Goal: Task Accomplishment & Management: Manage account settings

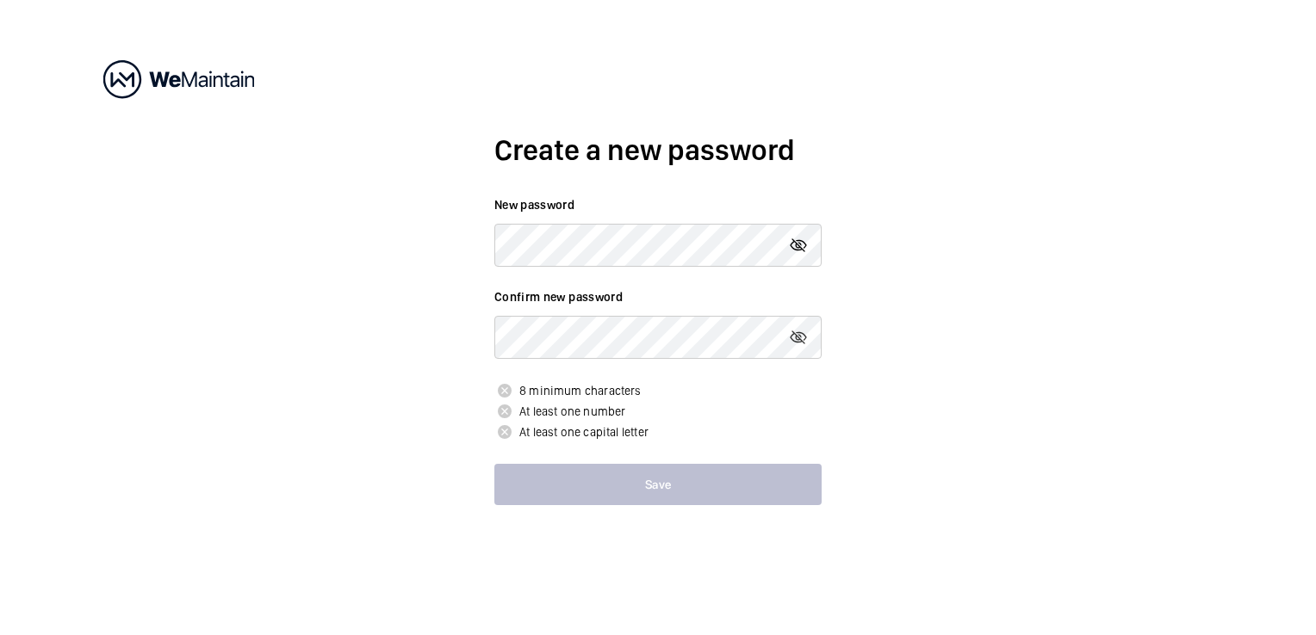
click at [803, 245] on mat-icon at bounding box center [798, 245] width 21 height 21
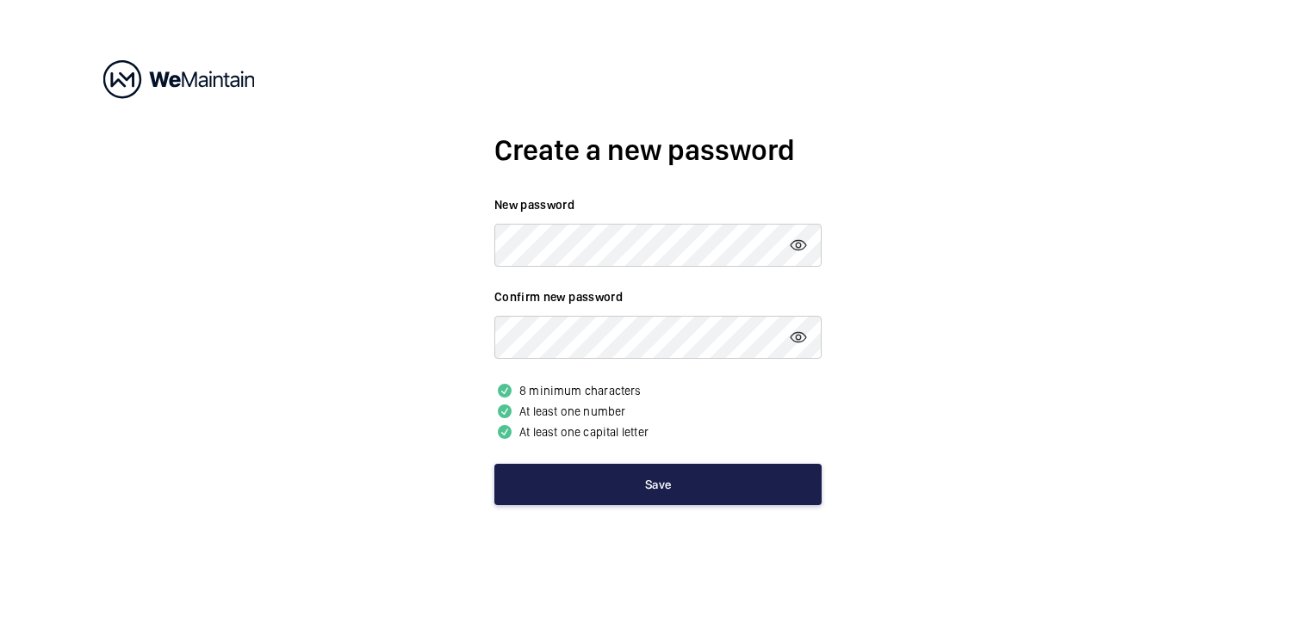
click at [662, 494] on button "Save" at bounding box center [657, 484] width 327 height 41
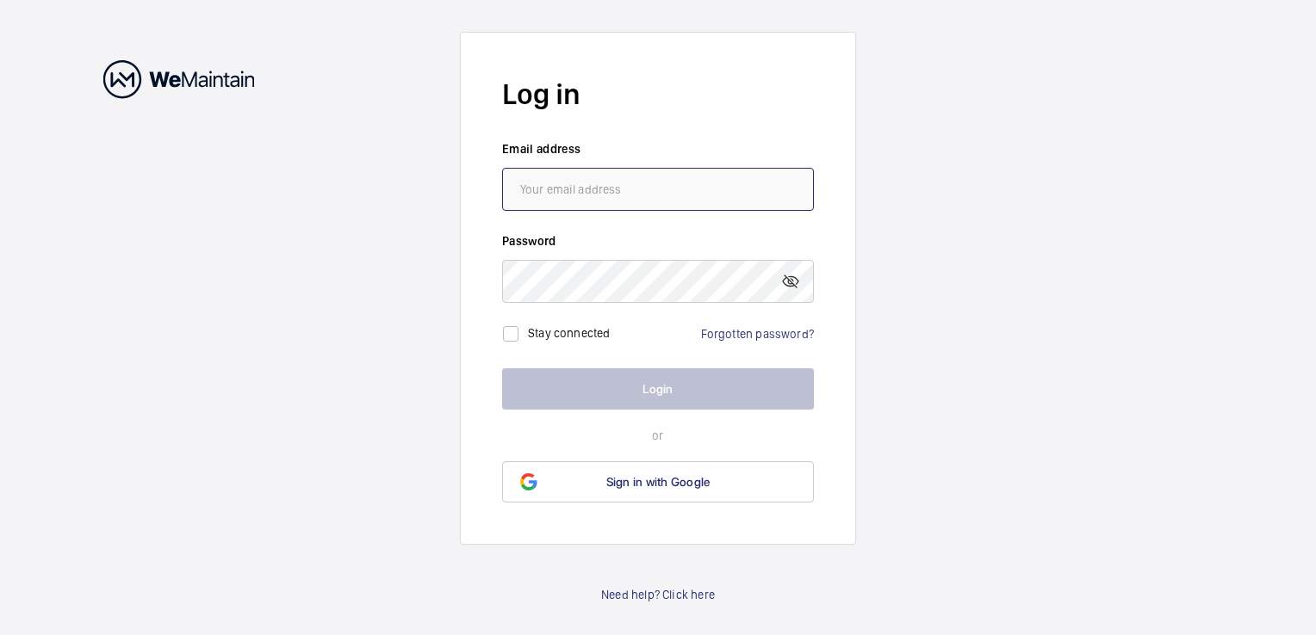
click at [618, 193] on input "email" at bounding box center [658, 189] width 312 height 43
type input "[EMAIL_ADDRESS][PERSON_NAME][DOMAIN_NAME]"
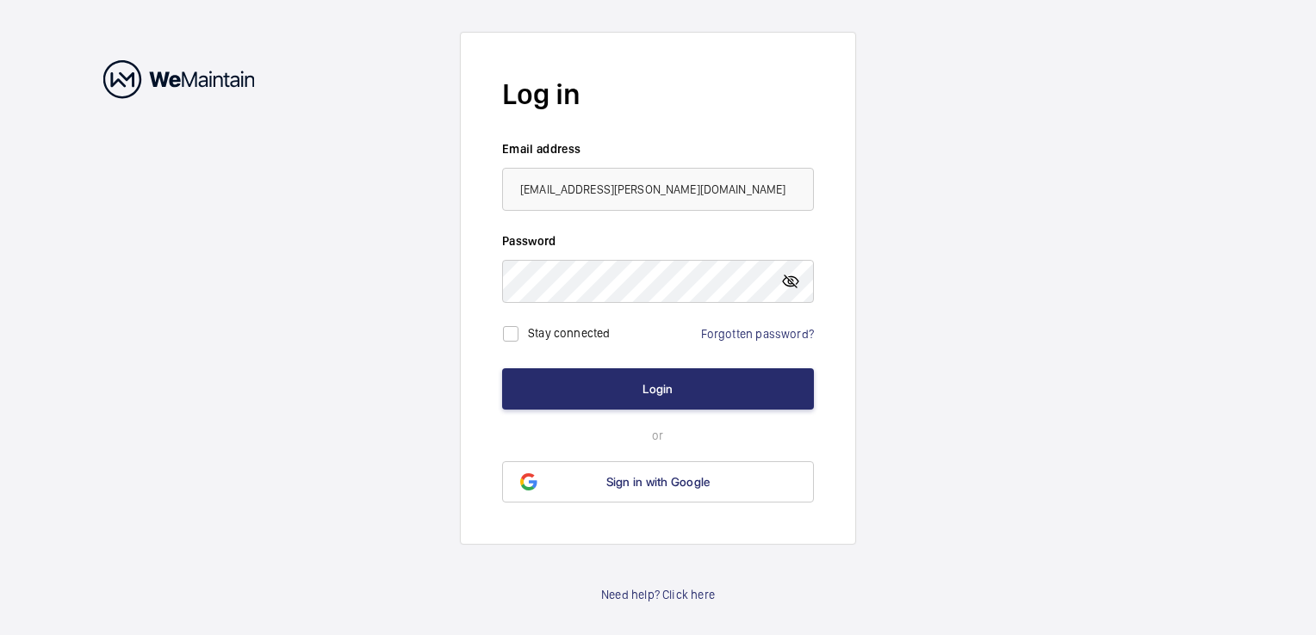
click at [790, 277] on mat-icon at bounding box center [790, 281] width 21 height 21
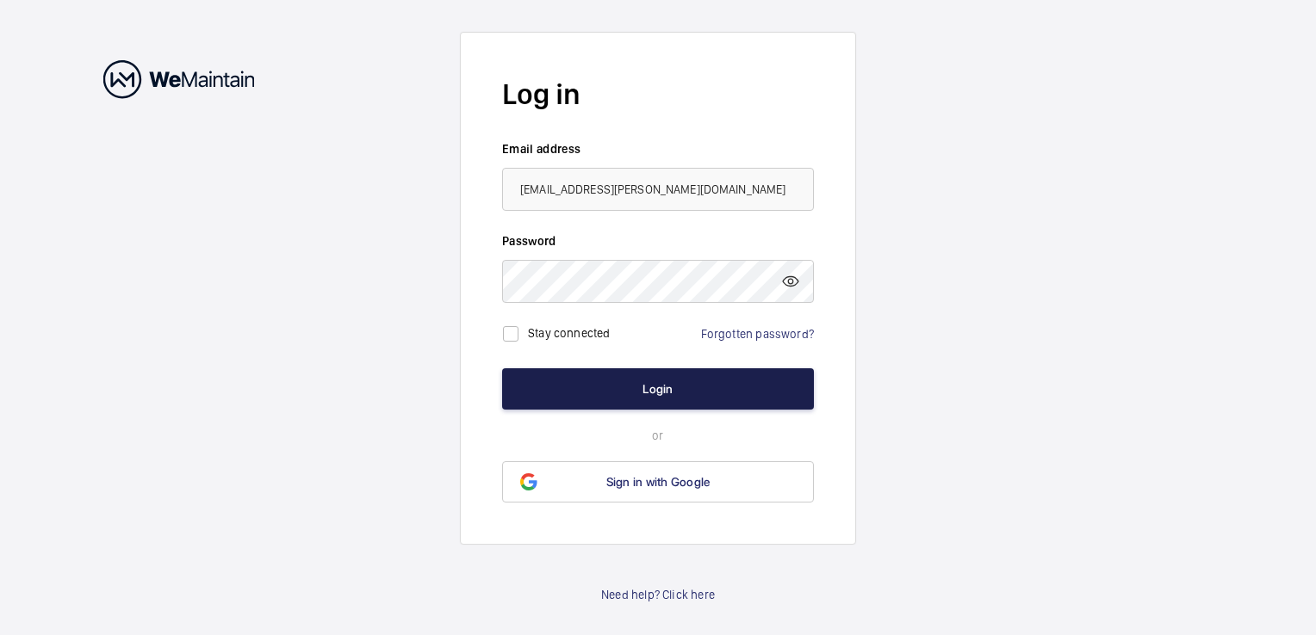
click at [630, 391] on button "Login" at bounding box center [658, 389] width 312 height 41
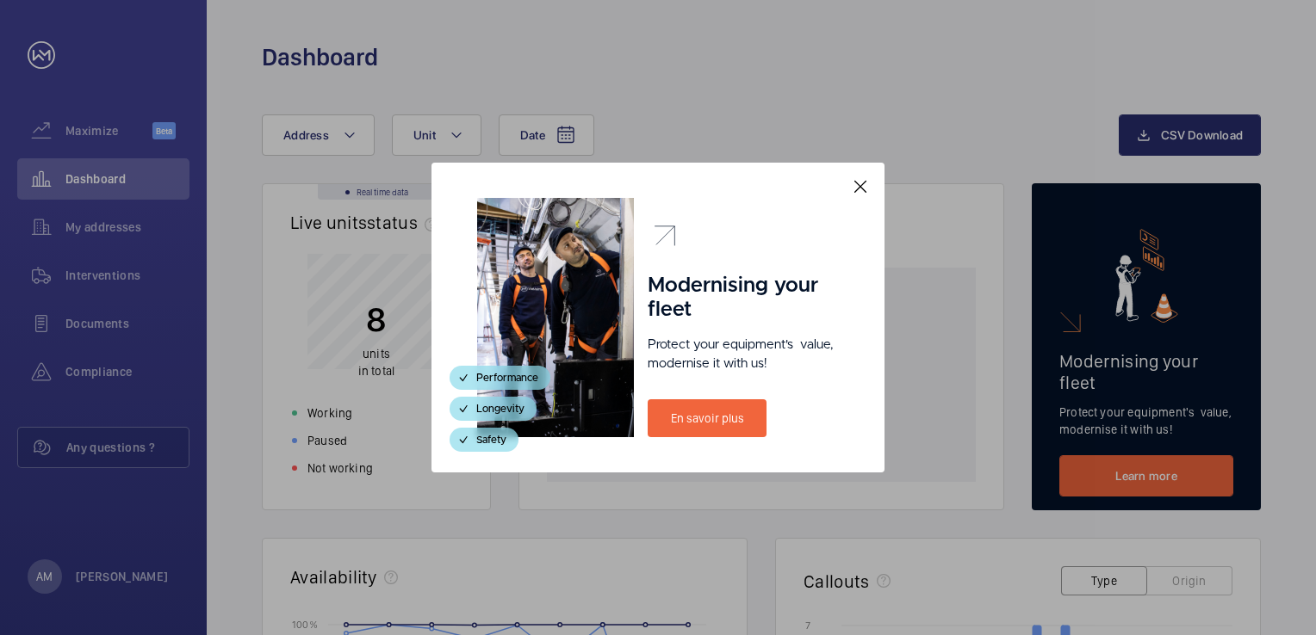
click at [854, 191] on mat-icon at bounding box center [860, 187] width 21 height 21
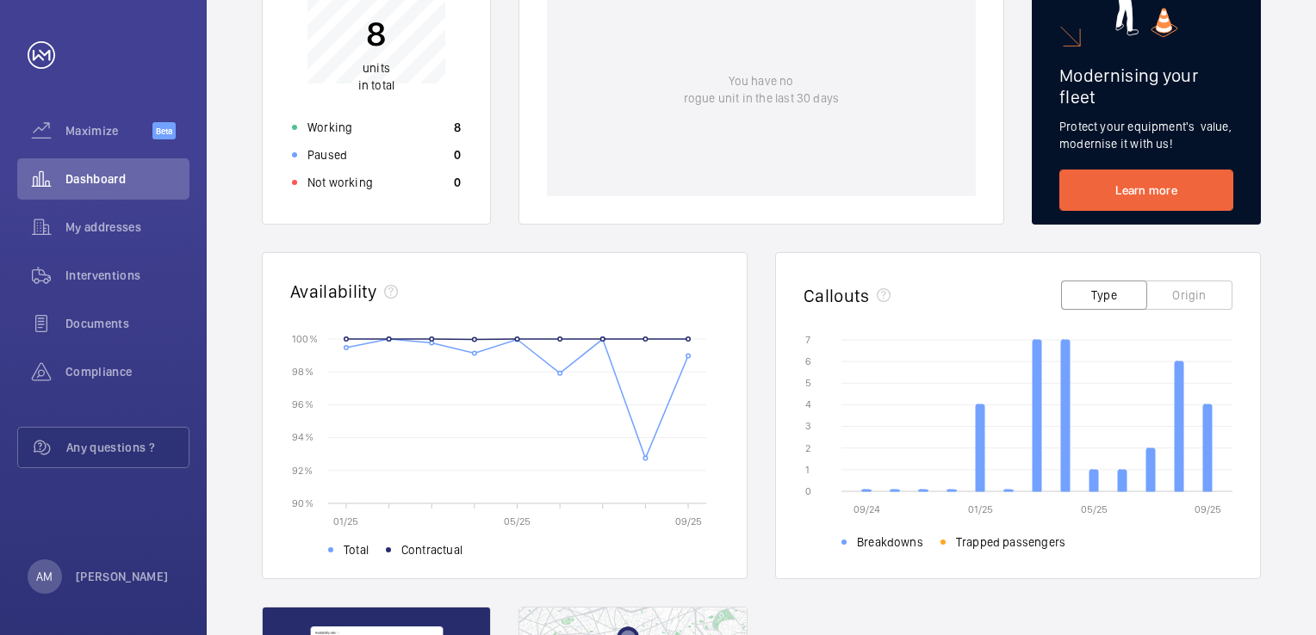
scroll to position [625, 0]
